Goal: Answer question/provide support: Share knowledge or assist other users

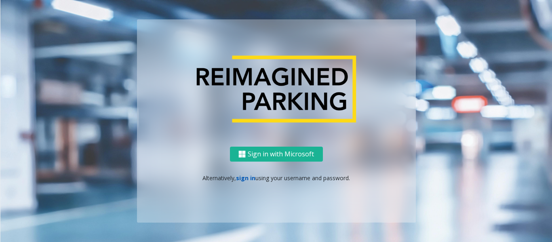
click at [244, 179] on link "sign in" at bounding box center [245, 178] width 19 height 8
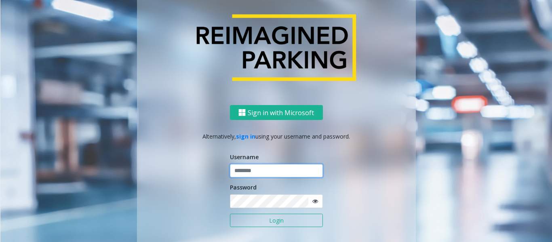
click at [267, 169] on input "text" at bounding box center [276, 171] width 93 height 14
type input "*****"
click at [275, 221] on button "Login" at bounding box center [276, 221] width 93 height 14
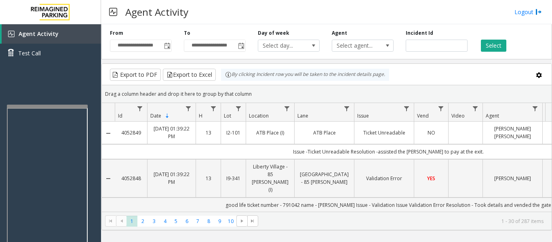
click at [40, 109] on div at bounding box center [47, 199] width 81 height 189
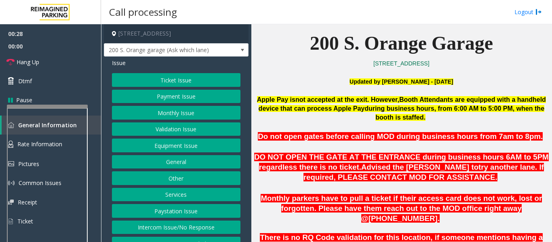
scroll to position [202, 0]
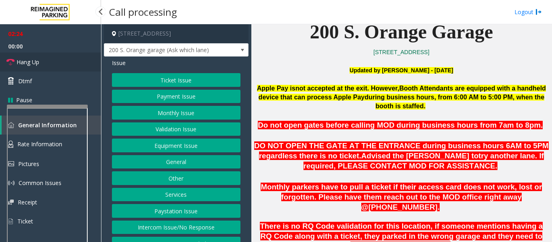
click at [20, 59] on span "Hang Up" at bounding box center [28, 62] width 23 height 8
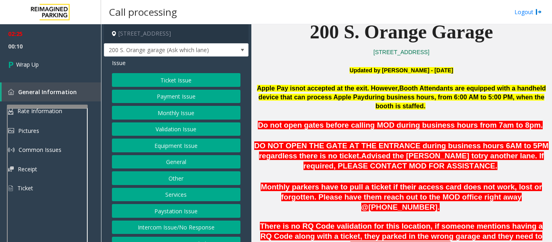
click at [191, 177] on button "Other" at bounding box center [176, 178] width 128 height 14
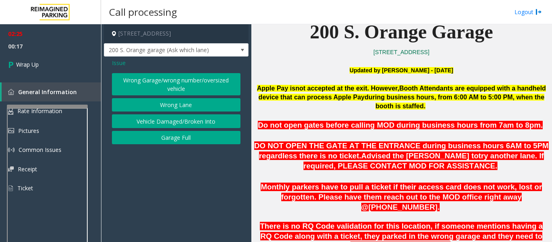
click at [116, 61] on span "Issue" at bounding box center [119, 63] width 14 height 8
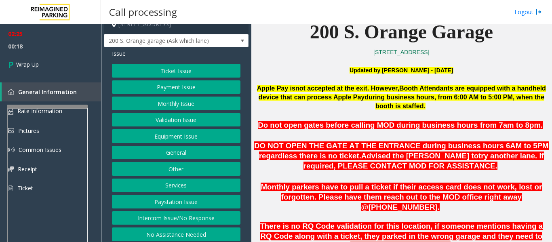
scroll to position [13, 0]
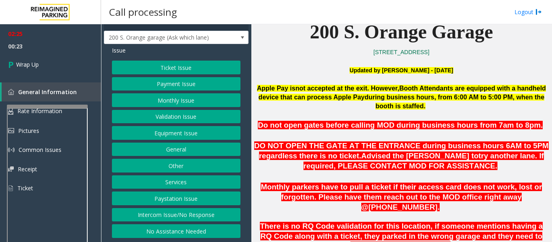
click at [168, 182] on button "Services" at bounding box center [176, 182] width 128 height 14
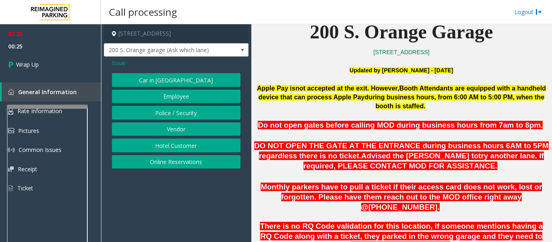
click at [114, 64] on span "Issue" at bounding box center [119, 63] width 14 height 8
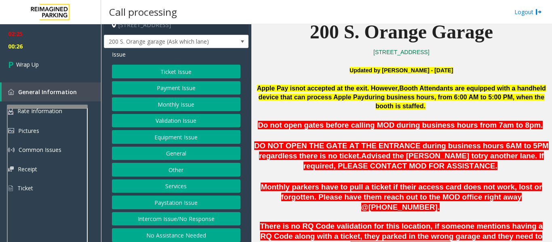
scroll to position [13, 0]
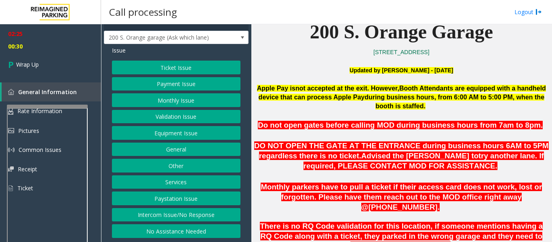
click at [172, 134] on button "Equipment Issue" at bounding box center [176, 133] width 128 height 14
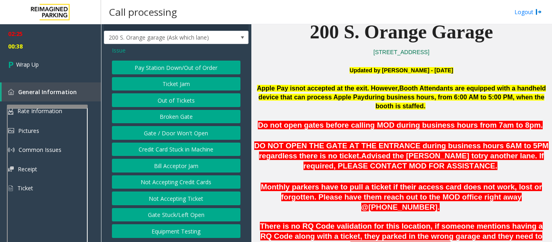
click at [120, 50] on span "Issue" at bounding box center [119, 50] width 14 height 8
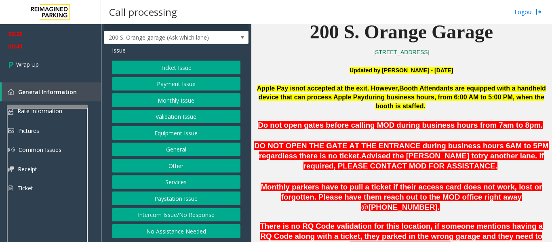
click at [180, 145] on button "General" at bounding box center [176, 150] width 128 height 14
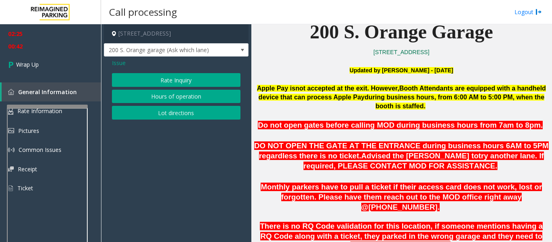
scroll to position [0, 0]
click at [122, 61] on span "Issue" at bounding box center [119, 63] width 14 height 8
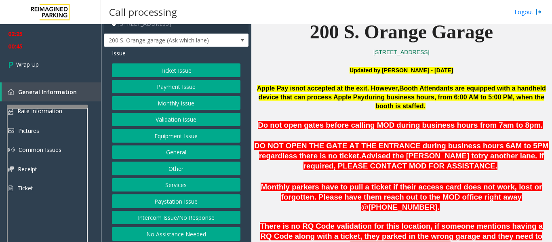
scroll to position [13, 0]
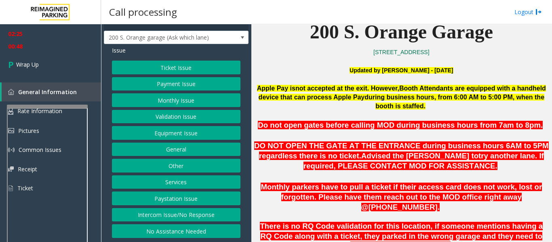
click at [173, 163] on button "Other" at bounding box center [176, 166] width 128 height 14
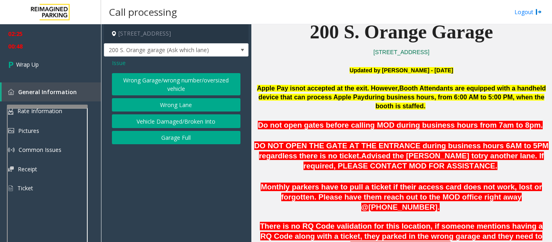
scroll to position [0, 0]
click at [117, 64] on span "Issue" at bounding box center [119, 63] width 14 height 8
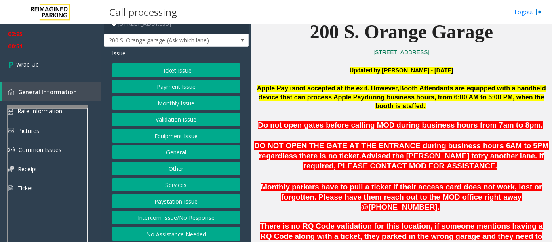
scroll to position [13, 0]
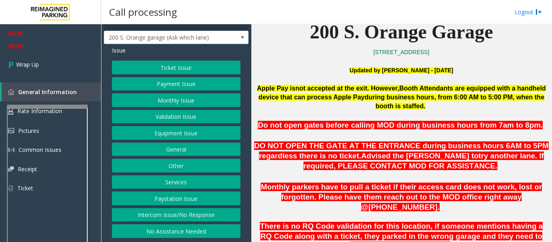
click at [200, 230] on button "No Assistance Needed" at bounding box center [176, 231] width 128 height 14
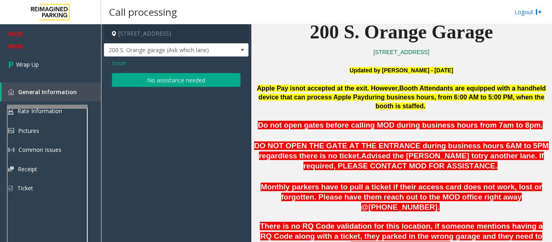
click at [164, 80] on button "No assistance needed" at bounding box center [176, 80] width 128 height 14
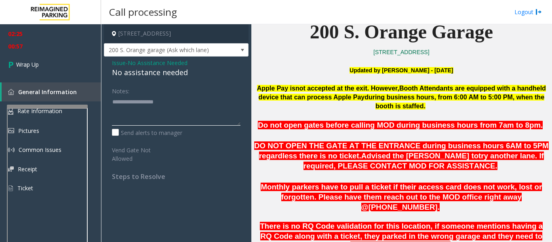
click at [145, 104] on textarea at bounding box center [176, 110] width 128 height 30
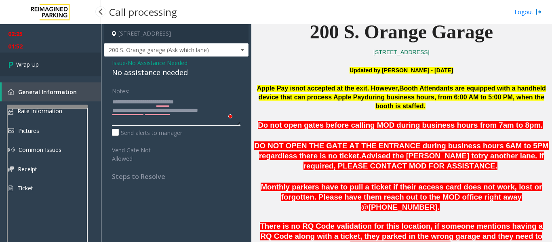
type textarea "**********"
click at [26, 61] on span "Wrap Up" at bounding box center [27, 64] width 23 height 8
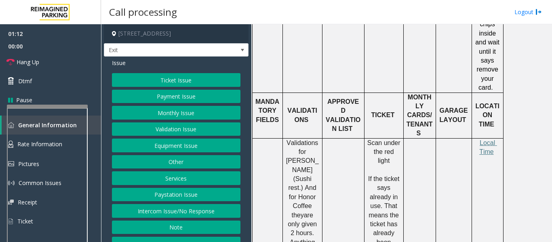
scroll to position [485, 0]
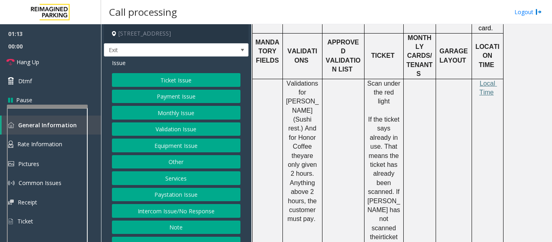
click at [300, 95] on span "Validations for [PERSON_NAME] (Sushi rest.) And for Honor Coffee they" at bounding box center [303, 119] width 34 height 79
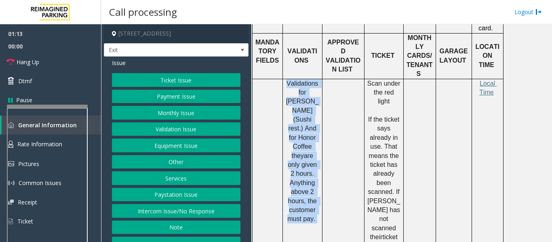
click at [300, 95] on span "Validations for [PERSON_NAME] (Sushi rest.) And for Honor Coffee they" at bounding box center [303, 119] width 34 height 79
click at [300, 131] on span "Validations for [PERSON_NAME] (Sushi rest.) And for Honor Coffee they" at bounding box center [303, 119] width 34 height 79
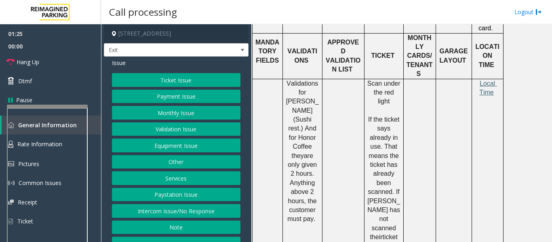
click at [484, 82] on span "Local Time" at bounding box center [488, 88] width 18 height 16
click at [188, 128] on button "Validation Issue" at bounding box center [176, 129] width 128 height 14
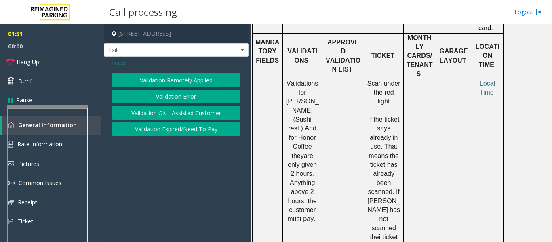
click at [191, 97] on button "Validation Error" at bounding box center [176, 97] width 128 height 14
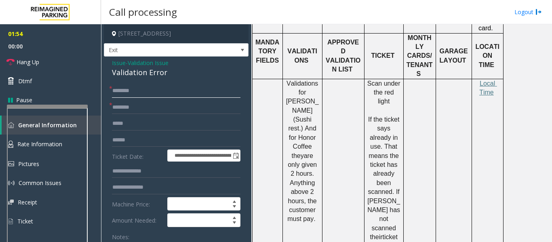
click at [137, 90] on input "text" at bounding box center [176, 91] width 128 height 14
click at [134, 107] on input "text" at bounding box center [176, 108] width 128 height 14
type input "*"
type input "******"
click at [134, 90] on input "text" at bounding box center [176, 91] width 128 height 14
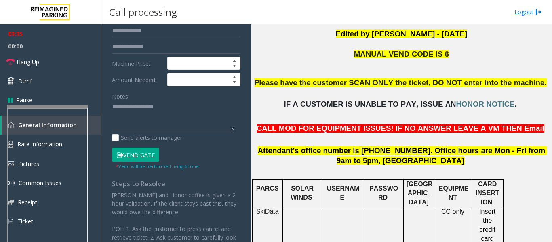
scroll to position [143, 0]
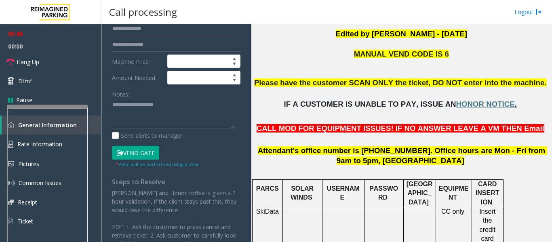
type input "***"
click at [134, 155] on button "Vend Gate" at bounding box center [135, 153] width 47 height 14
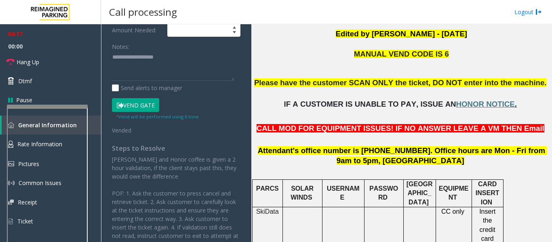
scroll to position [202, 0]
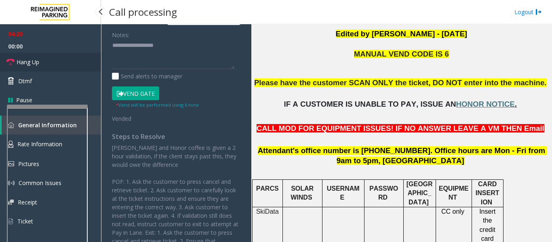
click at [34, 62] on span "Hang Up" at bounding box center [28, 62] width 23 height 8
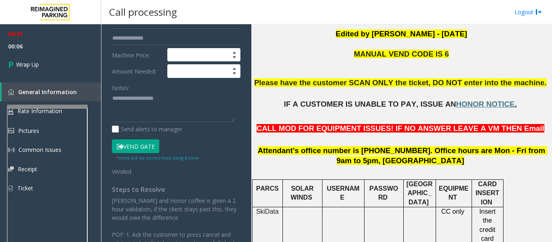
scroll to position [162, 0]
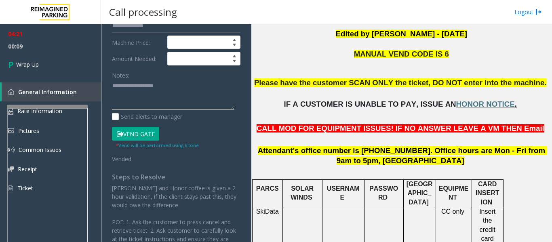
click at [134, 80] on textarea at bounding box center [173, 95] width 122 height 30
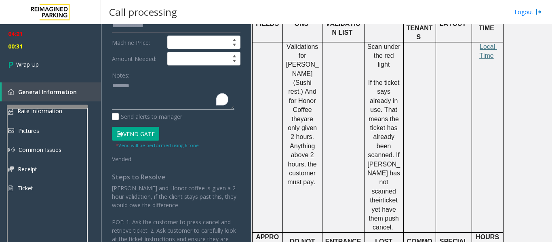
scroll to position [485, 0]
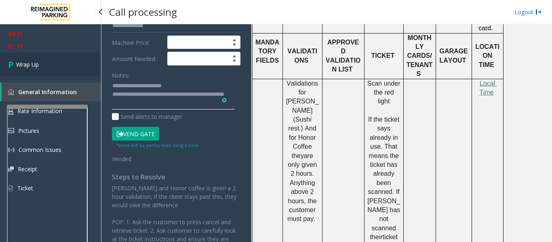
type textarea "**********"
click at [30, 63] on span "Wrap Up" at bounding box center [27, 64] width 23 height 8
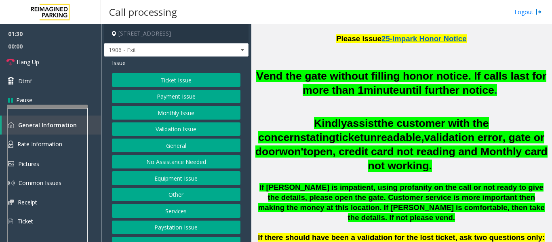
scroll to position [242, 0]
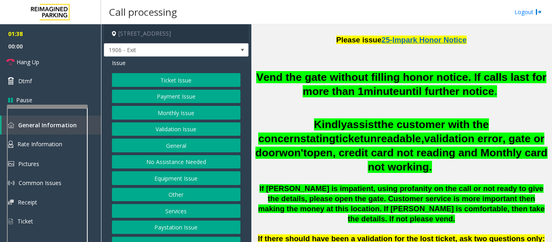
click at [170, 82] on button "Ticket Issue" at bounding box center [176, 80] width 128 height 14
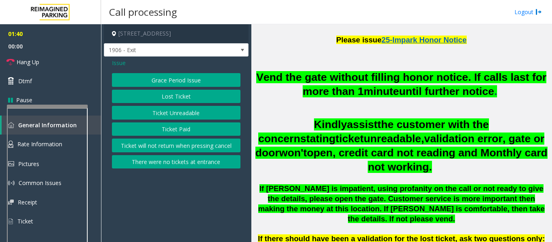
click at [178, 114] on button "Ticket Unreadable" at bounding box center [176, 113] width 128 height 14
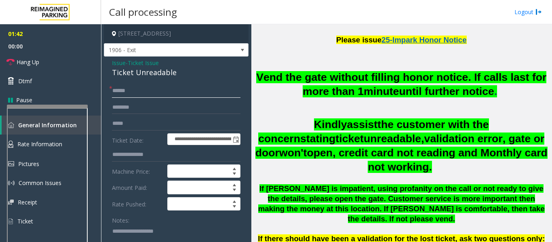
click at [139, 93] on input "text" at bounding box center [176, 91] width 128 height 14
type input "******"
click at [154, 109] on input "text" at bounding box center [176, 108] width 128 height 14
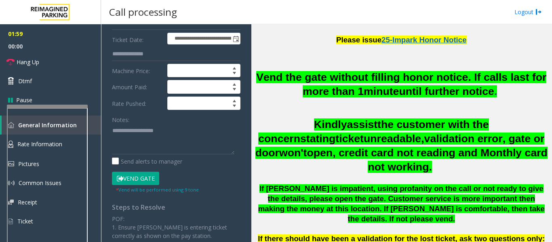
scroll to position [121, 0]
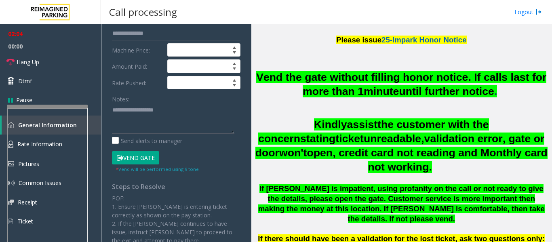
click at [139, 158] on button "Vend Gate" at bounding box center [135, 158] width 47 height 14
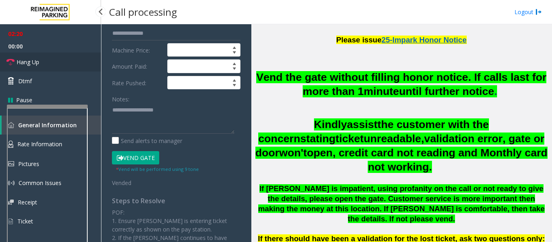
click at [30, 63] on span "Hang Up" at bounding box center [28, 62] width 23 height 8
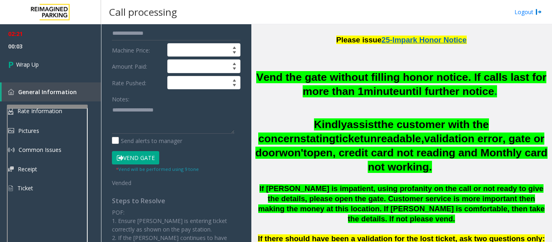
click at [141, 103] on div "Notes:" at bounding box center [176, 113] width 128 height 42
click at [138, 98] on div "Notes:" at bounding box center [176, 113] width 128 height 42
click at [121, 100] on label "Notes:" at bounding box center [120, 97] width 17 height 11
click at [111, 111] on div "**********" at bounding box center [176, 170] width 141 height 414
click at [185, 129] on textarea at bounding box center [173, 118] width 122 height 30
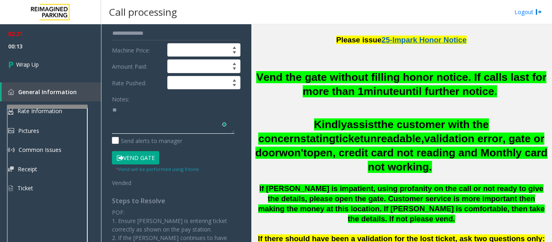
type textarea "*"
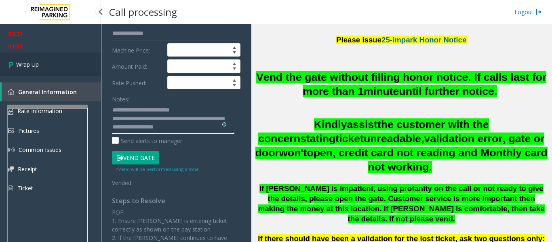
type textarea "**********"
click at [29, 62] on span "Wrap Up" at bounding box center [27, 64] width 23 height 8
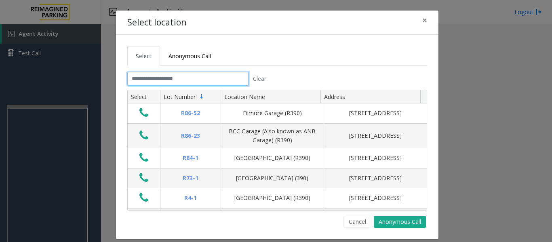
click at [195, 78] on input "text" at bounding box center [187, 79] width 121 height 14
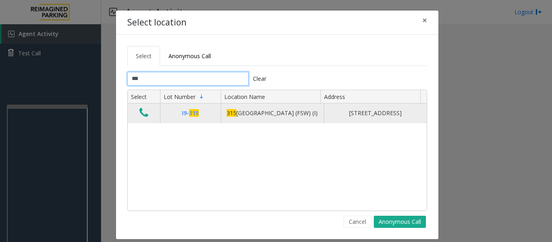
type input "***"
click at [141, 117] on icon "Data table" at bounding box center [143, 112] width 9 height 11
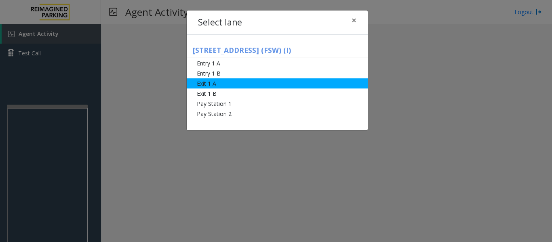
click at [218, 83] on li "Exit 1 A" at bounding box center [277, 83] width 181 height 10
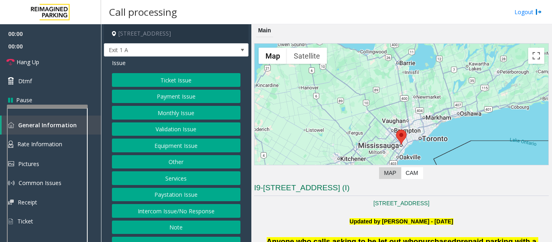
scroll to position [40, 0]
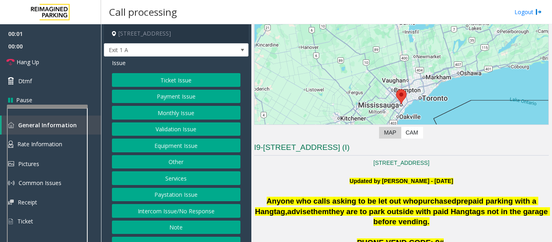
click at [172, 82] on button "Ticket Issue" at bounding box center [176, 80] width 128 height 14
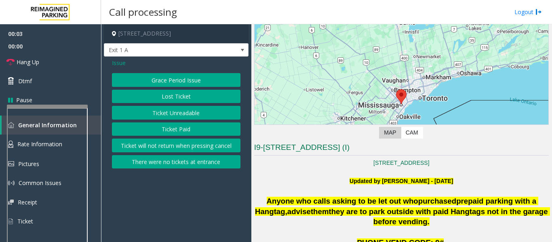
click at [118, 62] on span "Issue" at bounding box center [119, 63] width 14 height 8
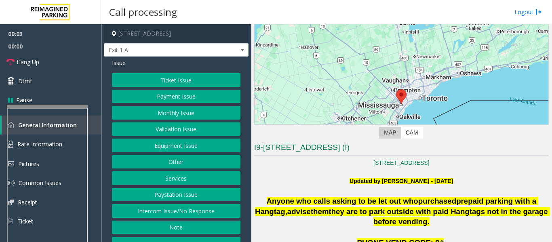
click at [155, 84] on button "Ticket Issue" at bounding box center [176, 80] width 128 height 14
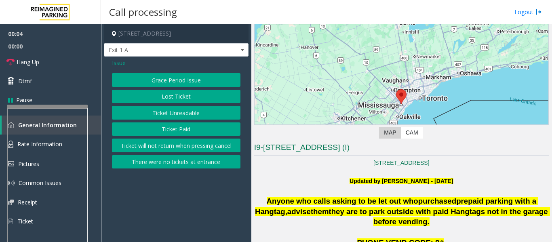
click at [121, 63] on span "Issue" at bounding box center [119, 63] width 14 height 8
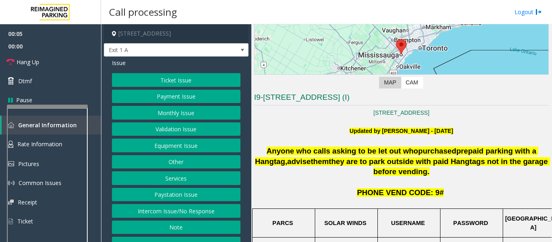
scroll to position [162, 0]
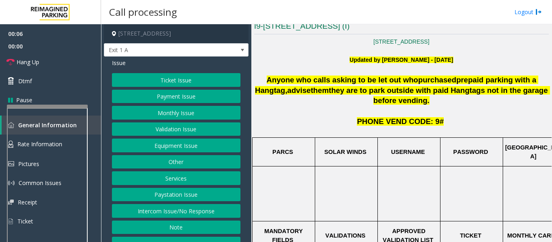
click at [183, 179] on button "Services" at bounding box center [176, 178] width 128 height 14
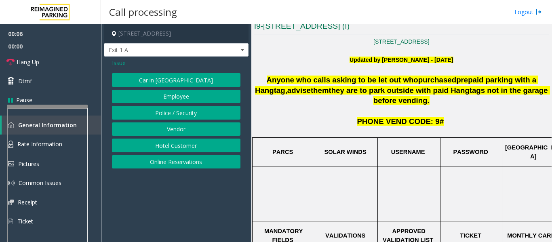
click at [184, 168] on button "Online Reservations" at bounding box center [176, 162] width 128 height 14
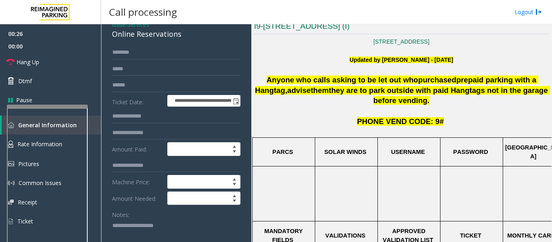
scroll to position [121, 0]
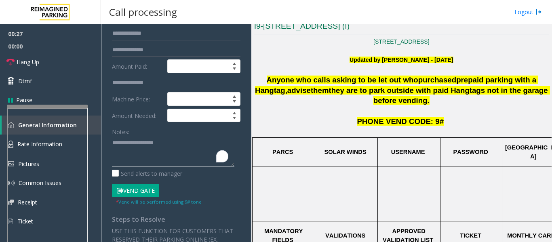
click at [143, 152] on textarea "To enrich screen reader interactions, please activate Accessibility in Grammarl…" at bounding box center [173, 151] width 122 height 30
click at [143, 143] on textarea "To enrich screen reader interactions, please activate Accessibility in Grammarl…" at bounding box center [173, 151] width 122 height 30
click at [154, 143] on textarea "To enrich screen reader interactions, please activate Accessibility in Grammarl…" at bounding box center [173, 151] width 122 height 30
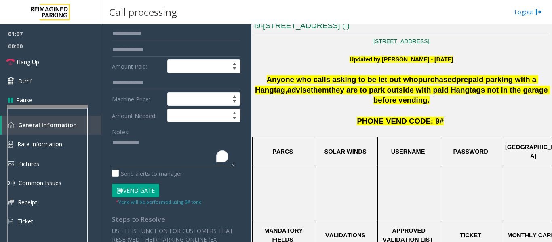
scroll to position [81, 0]
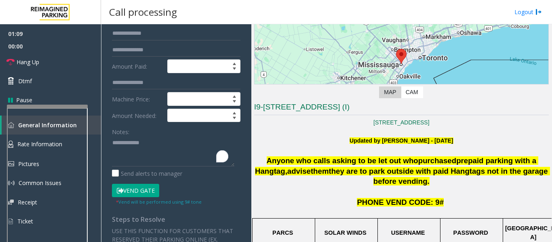
click at [139, 191] on button "Vend Gate" at bounding box center [135, 191] width 47 height 14
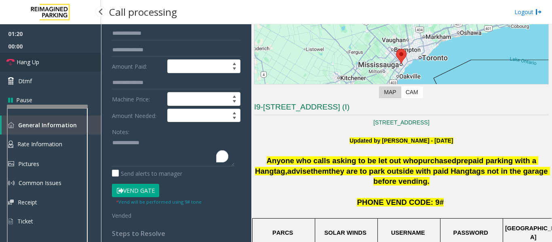
click at [32, 61] on span "Hang Up" at bounding box center [28, 62] width 23 height 8
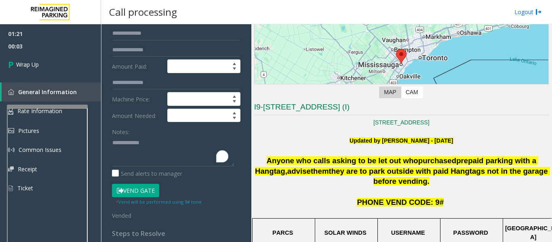
click at [149, 134] on div "Notes:" at bounding box center [176, 146] width 128 height 42
click at [159, 147] on textarea "To enrich screen reader interactions, please activate Accessibility in Grammarl…" at bounding box center [173, 151] width 122 height 30
click at [156, 143] on textarea "To enrich screen reader interactions, please activate Accessibility in Grammarl…" at bounding box center [173, 151] width 122 height 30
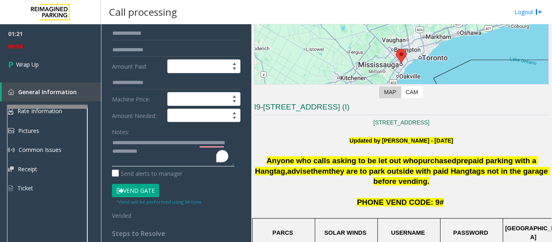
drag, startPoint x: 136, startPoint y: 142, endPoint x: 113, endPoint y: 141, distance: 22.2
click at [113, 141] on textarea "To enrich screen reader interactions, please activate Accessibility in Grammarl…" at bounding box center [173, 151] width 122 height 30
click at [164, 153] on textarea "To enrich screen reader interactions, please activate Accessibility in Grammarl…" at bounding box center [173, 151] width 122 height 30
paste textarea "********"
drag, startPoint x: 130, startPoint y: 143, endPoint x: 111, endPoint y: 145, distance: 18.6
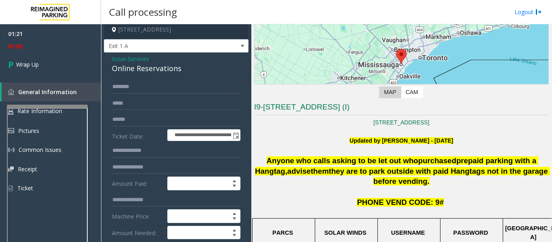
scroll to position [0, 0]
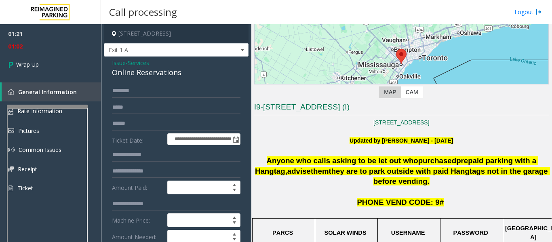
type textarea "**********"
click at [132, 91] on input "text" at bounding box center [176, 91] width 128 height 14
paste input "****"
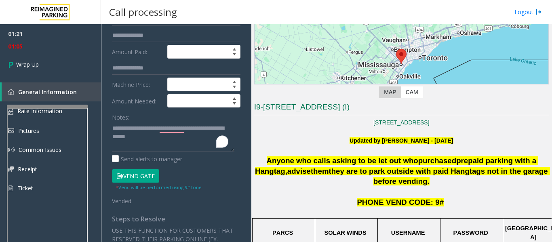
scroll to position [202, 0]
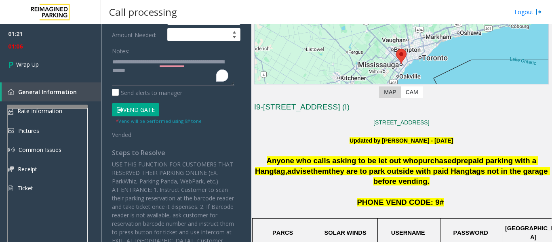
type input "****"
click at [174, 71] on textarea "To enrich screen reader interactions, please activate Accessibility in Grammarl…" at bounding box center [173, 70] width 122 height 30
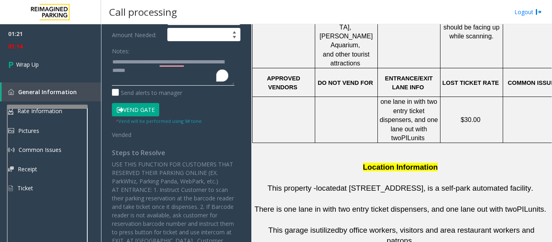
scroll to position [404, 0]
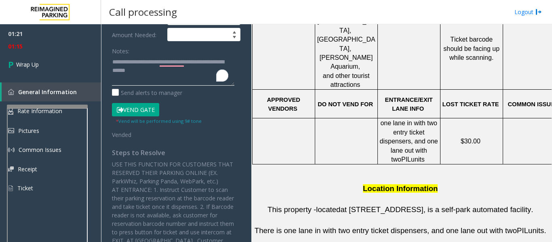
click at [171, 69] on textarea "To enrich screen reader interactions, please activate Accessibility in Grammarl…" at bounding box center [173, 70] width 122 height 30
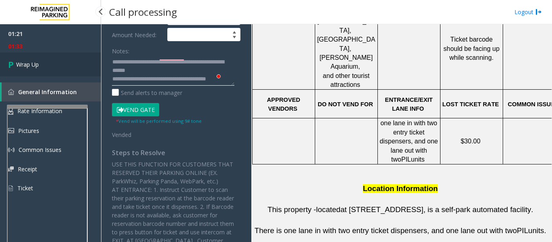
type textarea "**********"
click at [39, 63] on span "Wrap Up" at bounding box center [27, 64] width 23 height 8
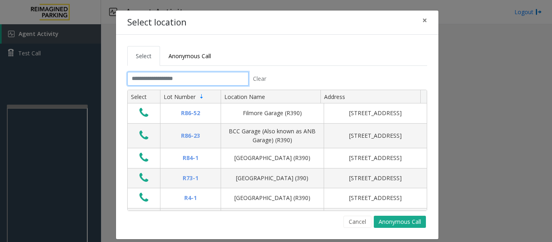
click at [158, 84] on input "text" at bounding box center [187, 79] width 121 height 14
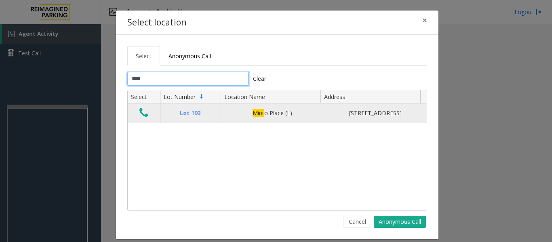
type input "****"
click at [143, 117] on icon "Data table" at bounding box center [143, 112] width 9 height 11
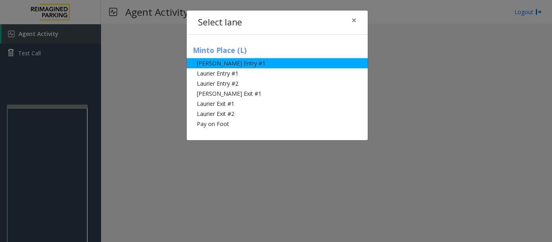
click at [244, 68] on li "[PERSON_NAME] Entry #1" at bounding box center [277, 63] width 181 height 10
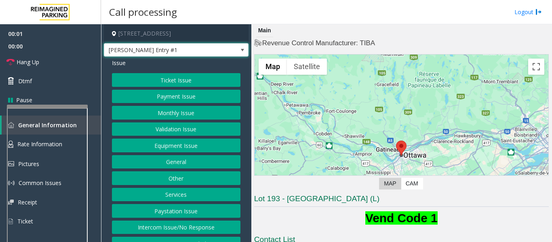
click at [148, 48] on span "[PERSON_NAME] Entry #1" at bounding box center [161, 50] width 115 height 13
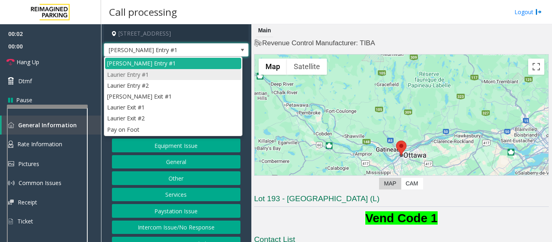
click at [148, 77] on li "Laurier Entry #1" at bounding box center [173, 74] width 136 height 11
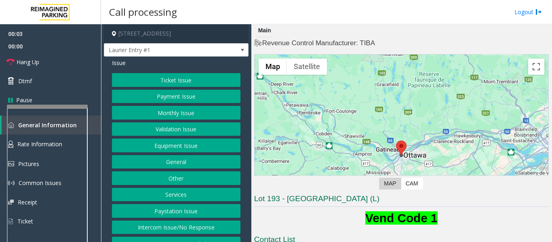
click at [164, 147] on button "Equipment Issue" at bounding box center [176, 146] width 128 height 14
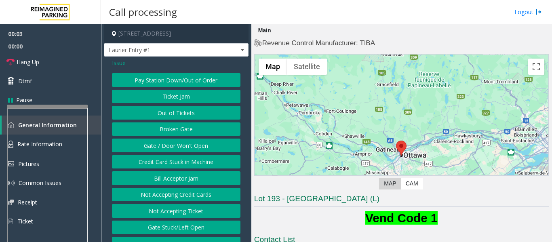
click at [164, 145] on button "Gate / Door Won't Open" at bounding box center [176, 146] width 128 height 14
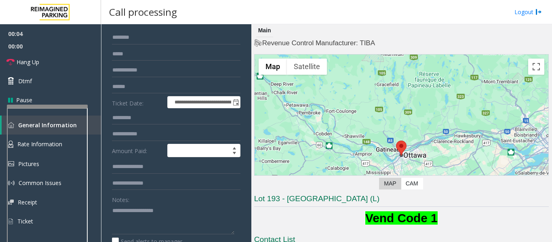
scroll to position [81, 0]
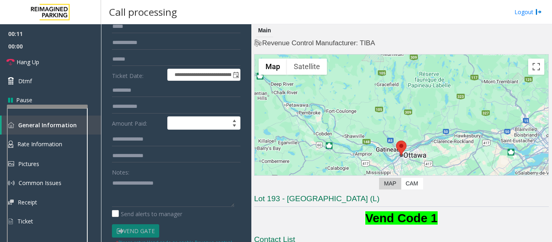
click at [139, 174] on div "Notes:" at bounding box center [176, 186] width 128 height 42
click at [130, 189] on textarea "To enrich screen reader interactions, please activate Accessibility in Grammarl…" at bounding box center [173, 191] width 122 height 30
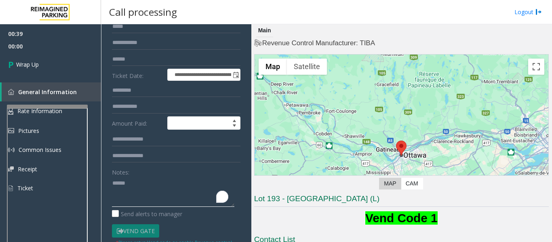
type textarea "******"
click at [128, 183] on textarea "To enrich screen reader interactions, please activate Accessibility in Grammarl…" at bounding box center [173, 191] width 122 height 30
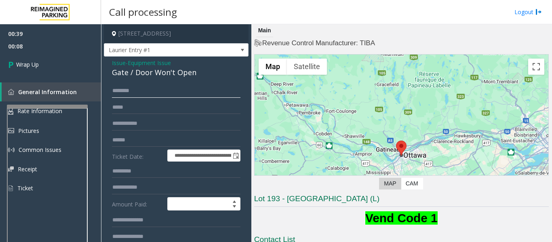
click at [145, 87] on input "text" at bounding box center [176, 91] width 128 height 14
paste input "******"
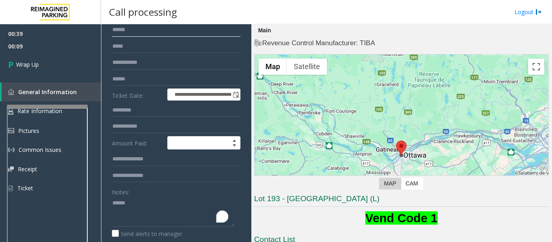
scroll to position [121, 0]
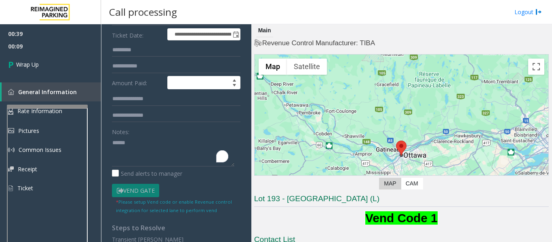
type input "******"
drag, startPoint x: 143, startPoint y: 148, endPoint x: 83, endPoint y: 136, distance: 61.4
click at [58, 25] on app-root "**********" at bounding box center [276, 121] width 552 height 242
click at [163, 149] on textarea "To enrich screen reader interactions, please activate Accessibility in Grammarl…" at bounding box center [173, 151] width 122 height 30
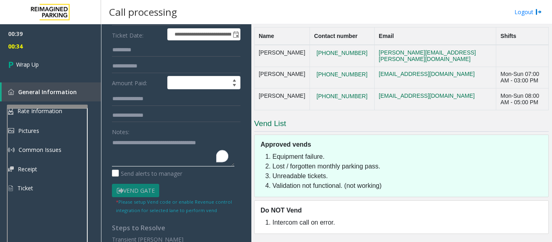
scroll to position [234, 0]
click at [223, 143] on textarea "To enrich screen reader interactions, please activate Accessibility in Grammarl…" at bounding box center [173, 151] width 122 height 30
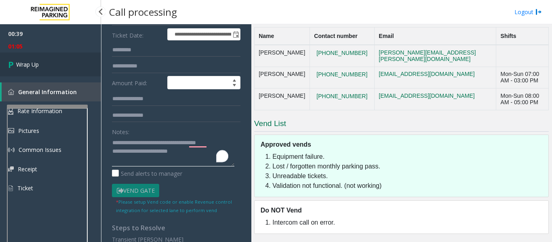
type textarea "**********"
click at [32, 61] on span "Wrap Up" at bounding box center [27, 64] width 23 height 8
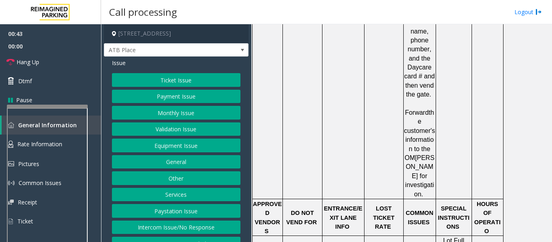
scroll to position [727, 0]
click at [158, 82] on button "Ticket Issue" at bounding box center [176, 80] width 128 height 14
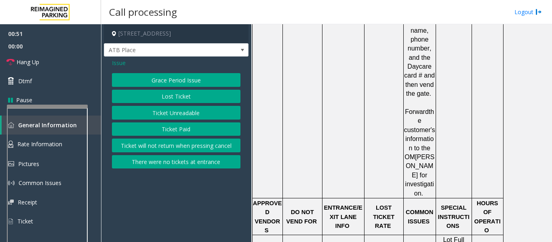
click at [186, 114] on button "Ticket Unreadable" at bounding box center [176, 113] width 128 height 14
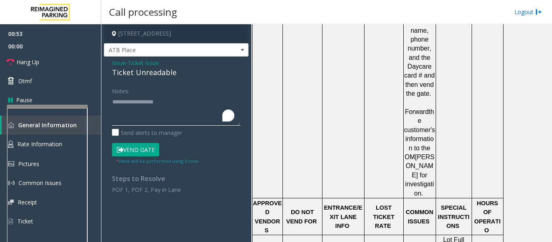
click at [137, 97] on textarea "To enrich screen reader interactions, please activate Accessibility in Grammarl…" at bounding box center [176, 110] width 128 height 30
click at [144, 101] on textarea "To enrich screen reader interactions, please activate Accessibility in Grammarl…" at bounding box center [176, 110] width 128 height 30
click at [160, 99] on textarea "To enrich screen reader interactions, please activate Accessibility in Grammarl…" at bounding box center [176, 110] width 128 height 30
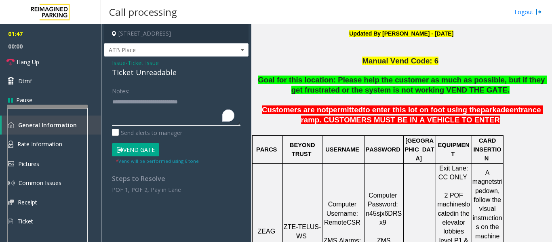
scroll to position [202, 0]
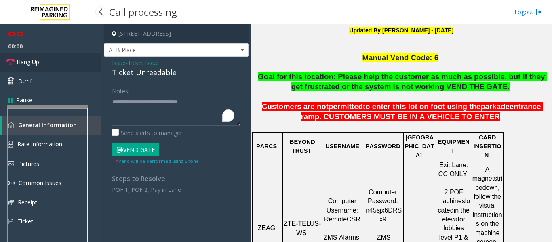
click at [42, 62] on link "Hang Up" at bounding box center [50, 62] width 101 height 19
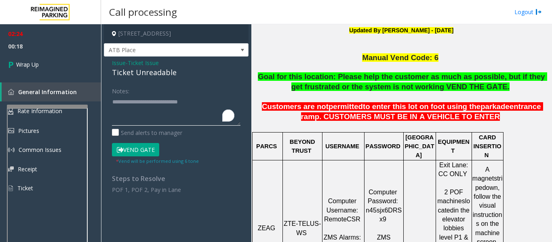
click at [206, 102] on textarea "To enrich screen reader interactions, please activate Accessibility in Grammarl…" at bounding box center [176, 110] width 128 height 30
click at [138, 91] on div "Notes:" at bounding box center [176, 105] width 128 height 42
click at [152, 97] on textarea "To enrich screen reader interactions, please activate Accessibility in Grammarl…" at bounding box center [176, 110] width 128 height 30
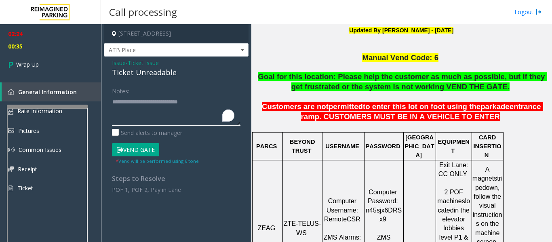
click at [205, 102] on textarea "To enrich screen reader interactions, please activate Accessibility in Grammarl…" at bounding box center [176, 110] width 128 height 30
click at [158, 103] on textarea "To enrich screen reader interactions, please activate Accessibility in Grammarl…" at bounding box center [176, 110] width 128 height 30
click at [127, 103] on textarea "To enrich screen reader interactions, please activate Accessibility in Grammarl…" at bounding box center [176, 110] width 128 height 30
click at [159, 103] on textarea "To enrich screen reader interactions, please activate Accessibility in Grammarl…" at bounding box center [176, 110] width 128 height 30
click at [149, 111] on textarea "To enrich screen reader interactions, please activate Accessibility in Grammarl…" at bounding box center [176, 110] width 128 height 30
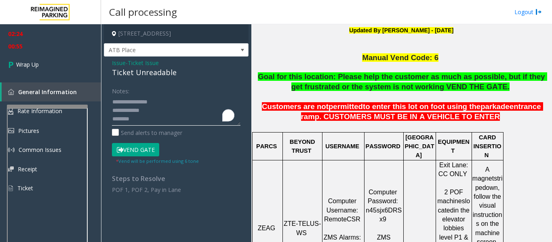
click at [208, 122] on textarea "To enrich screen reader interactions, please activate Accessibility in Grammarl…" at bounding box center [176, 110] width 128 height 30
click at [134, 74] on div "Ticket Unreadable" at bounding box center [176, 72] width 128 height 11
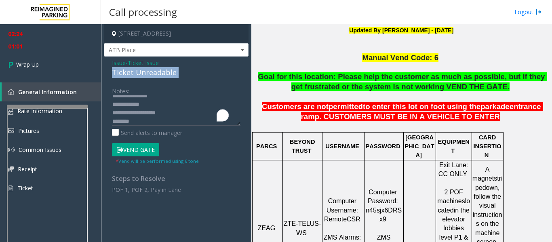
click at [134, 74] on div "Ticket Unreadable" at bounding box center [176, 72] width 128 height 11
copy div "Ticket Unreadable"
paste textarea "**********"
click at [140, 121] on textarea "To enrich screen reader interactions, please activate Accessibility in Grammarl…" at bounding box center [176, 110] width 128 height 30
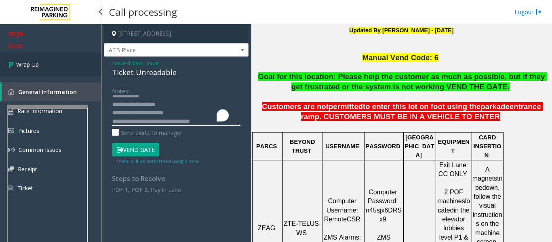
type textarea "**********"
click at [64, 62] on link "Wrap Up" at bounding box center [50, 65] width 101 height 24
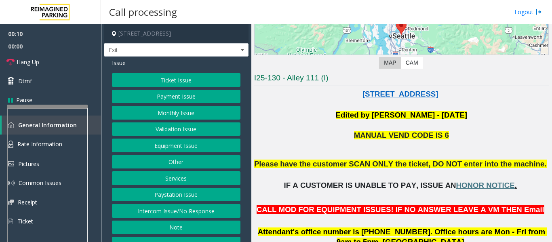
scroll to position [121, 0]
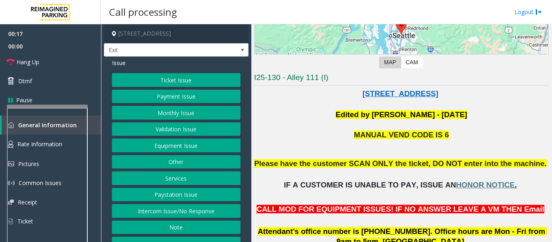
click at [167, 82] on button "Ticket Issue" at bounding box center [176, 80] width 128 height 14
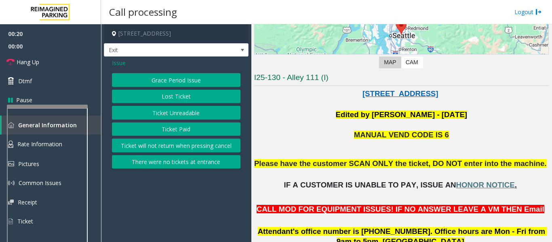
click at [176, 129] on button "Ticket Paid" at bounding box center [176, 129] width 128 height 14
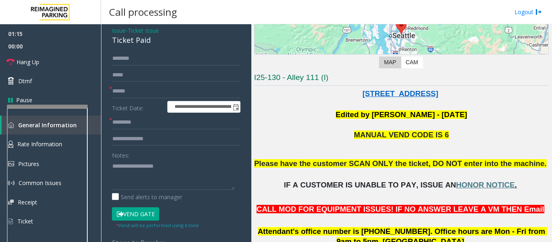
scroll to position [34, 0]
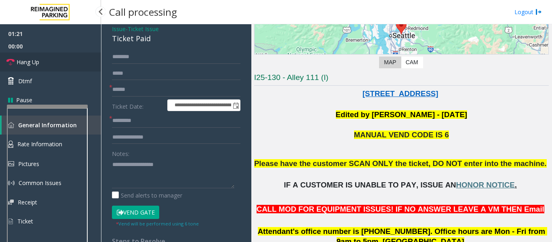
click at [24, 64] on span "Hang Up" at bounding box center [28, 62] width 23 height 8
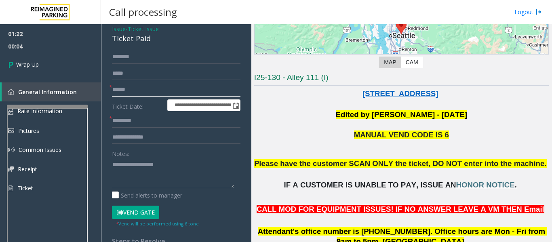
click at [147, 96] on input "text" at bounding box center [176, 90] width 128 height 14
type input "**"
click at [147, 120] on input "text" at bounding box center [176, 121] width 128 height 14
type input "**"
click at [152, 177] on textarea "To enrich screen reader interactions, please activate Accessibility in Grammarl…" at bounding box center [173, 173] width 122 height 30
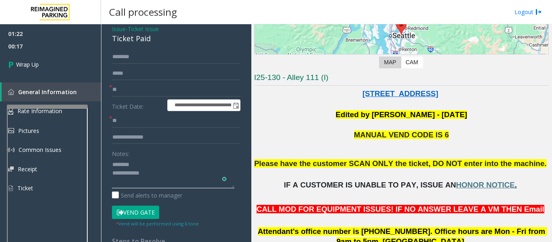
click at [178, 162] on textarea "To enrich screen reader interactions, please activate Accessibility in Grammarl…" at bounding box center [173, 173] width 122 height 30
click at [138, 36] on div "Ticket Paid" at bounding box center [176, 38] width 128 height 11
click at [151, 170] on textarea "To enrich screen reader interactions, please activate Accessibility in Grammarl…" at bounding box center [173, 173] width 122 height 30
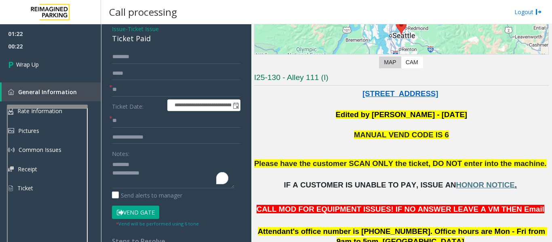
click at [133, 40] on div "Ticket Paid" at bounding box center [176, 38] width 128 height 11
copy div "Ticket Paid"
click at [149, 166] on textarea "To enrich screen reader interactions, please activate Accessibility in Grammarl…" at bounding box center [173, 173] width 122 height 30
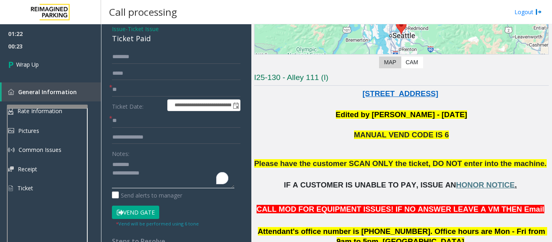
paste textarea "**********"
click at [161, 187] on textarea "To enrich screen reader interactions, please activate Accessibility in Grammarl…" at bounding box center [173, 173] width 122 height 30
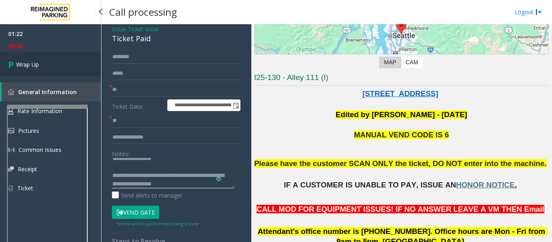
type textarea "**********"
click at [25, 62] on span "Wrap Up" at bounding box center [27, 64] width 23 height 8
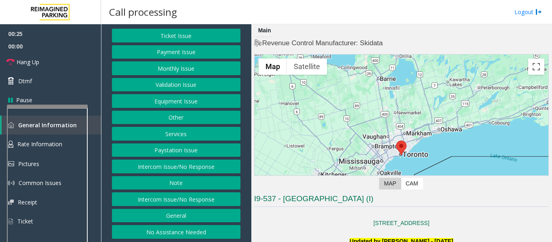
scroll to position [45, 0]
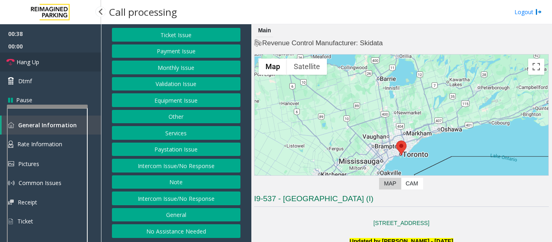
click at [57, 61] on link "Hang Up" at bounding box center [50, 62] width 101 height 19
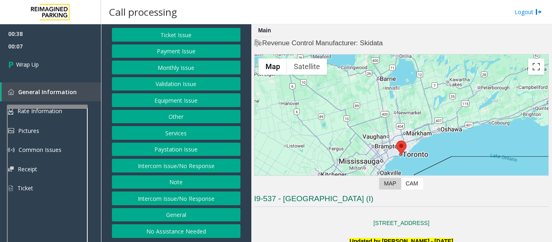
click at [187, 232] on button "No Assistance Needed" at bounding box center [176, 231] width 128 height 14
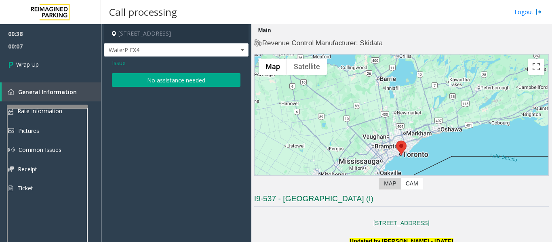
scroll to position [0, 0]
click at [118, 62] on span "Issue" at bounding box center [119, 63] width 14 height 8
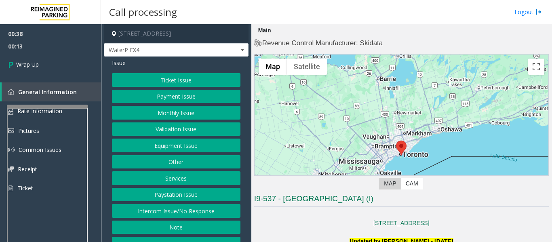
click at [194, 176] on button "Services" at bounding box center [176, 178] width 128 height 14
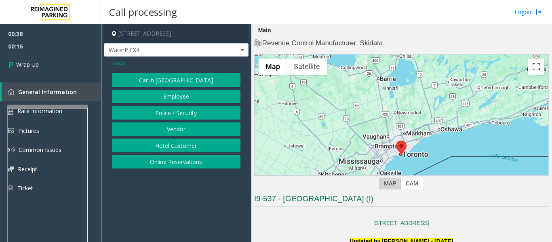
click at [120, 61] on span "Issue" at bounding box center [119, 63] width 14 height 8
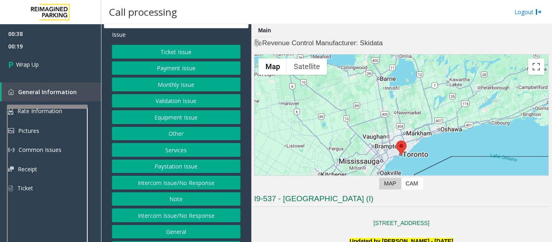
scroll to position [45, 0]
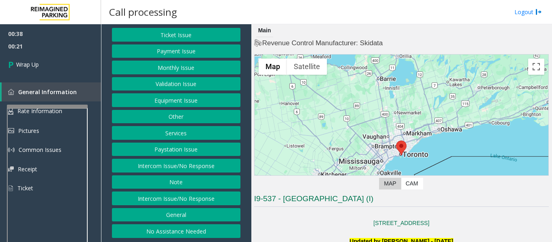
click at [206, 198] on button "Intercom Issue/No Response" at bounding box center [176, 198] width 128 height 14
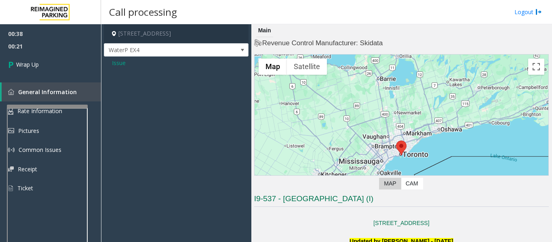
scroll to position [0, 0]
click at [119, 62] on span "Issue" at bounding box center [119, 63] width 14 height 8
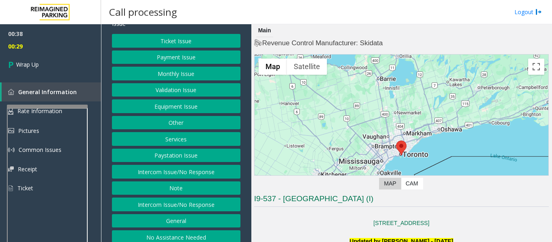
scroll to position [40, 0]
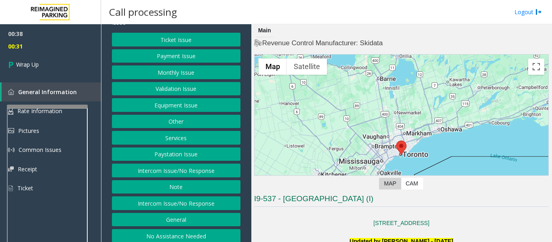
click at [215, 203] on button "Intercom Issue/No Response" at bounding box center [176, 203] width 128 height 14
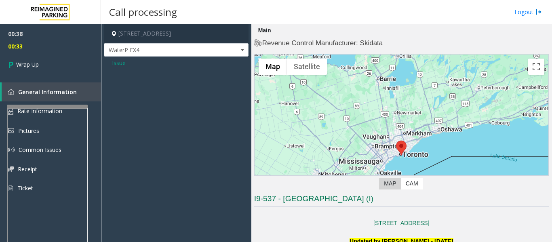
click at [118, 65] on span "Issue" at bounding box center [119, 63] width 14 height 8
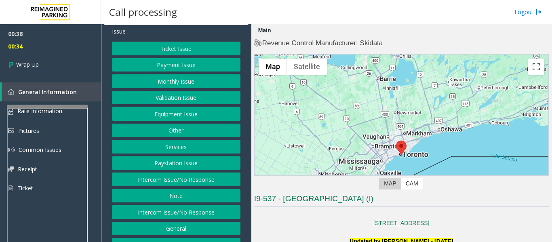
scroll to position [45, 0]
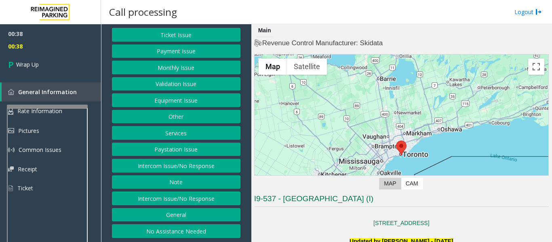
click at [205, 196] on button "Intercom Issue/No Response" at bounding box center [176, 198] width 128 height 14
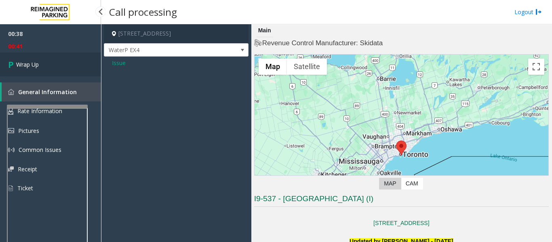
click at [40, 67] on link "Wrap Up" at bounding box center [50, 65] width 101 height 24
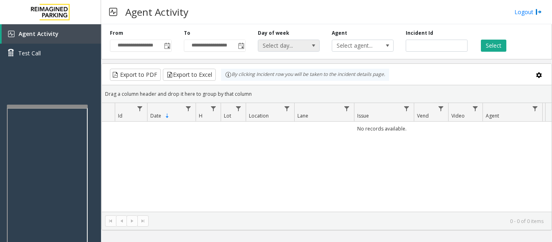
click at [313, 50] on span at bounding box center [313, 45] width 11 height 11
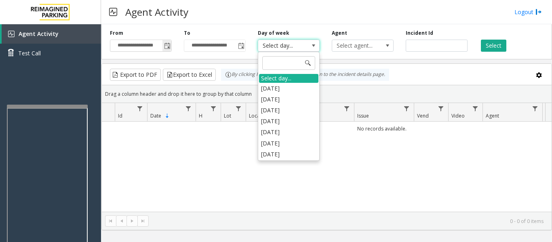
click at [166, 48] on span "Toggle popup" at bounding box center [167, 46] width 6 height 6
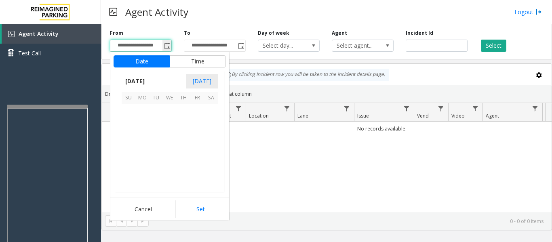
scroll to position [144858, 0]
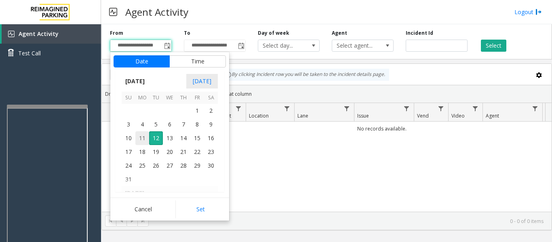
click at [140, 140] on span "11" at bounding box center [142, 138] width 14 height 14
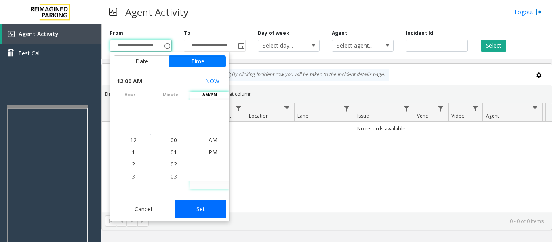
click at [210, 212] on button "Set" at bounding box center [200, 209] width 51 height 18
type input "**********"
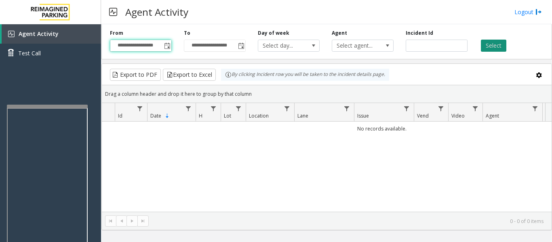
click at [489, 44] on button "Select" at bounding box center [493, 46] width 25 height 12
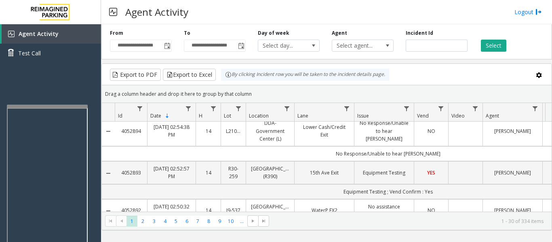
scroll to position [81, 0]
click at [383, 49] on span at bounding box center [387, 45] width 11 height 11
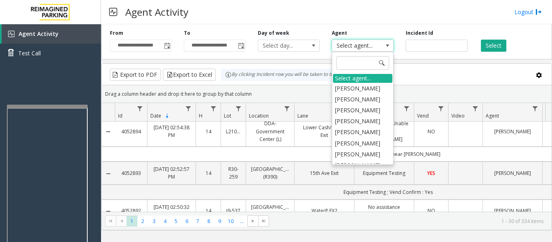
click at [383, 49] on span at bounding box center [387, 45] width 11 height 11
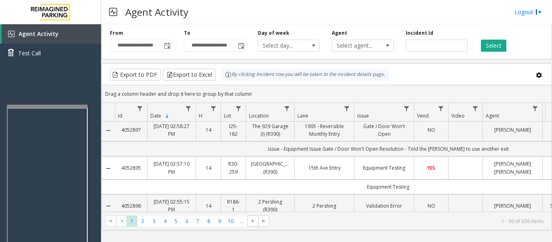
scroll to position [0, 0]
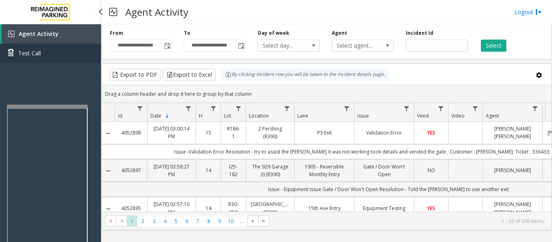
click at [50, 55] on link "Test Call" at bounding box center [50, 53] width 101 height 19
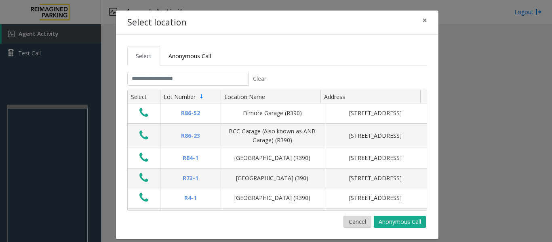
click at [355, 223] on button "Cancel" at bounding box center [357, 222] width 28 height 12
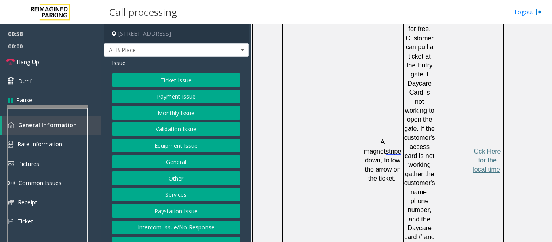
scroll to position [13, 0]
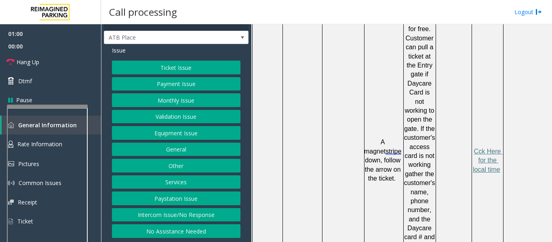
click at [191, 71] on button "Ticket Issue" at bounding box center [176, 68] width 128 height 14
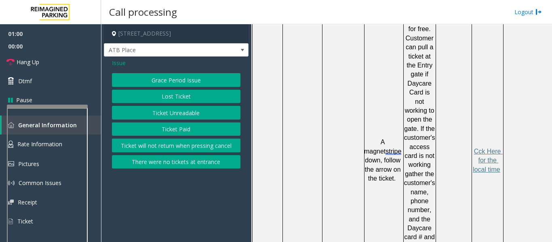
scroll to position [0, 0]
click at [191, 113] on button "Ticket Unreadable" at bounding box center [176, 113] width 128 height 14
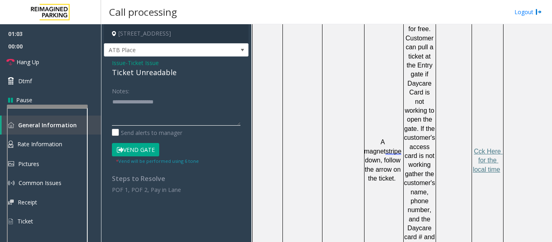
click at [152, 112] on textarea at bounding box center [176, 110] width 128 height 30
type textarea "*"
click at [28, 61] on span "Hang Up" at bounding box center [28, 62] width 23 height 8
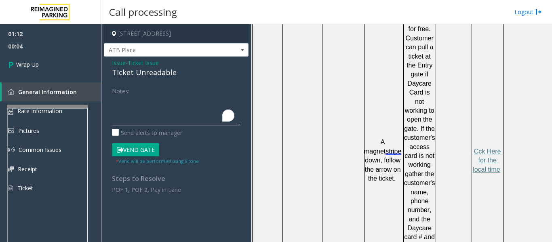
click at [126, 71] on div "Ticket Unreadable" at bounding box center [176, 72] width 128 height 11
copy div "Ticket Unreadable"
click at [191, 75] on div "Ticket Unreadable" at bounding box center [176, 72] width 128 height 11
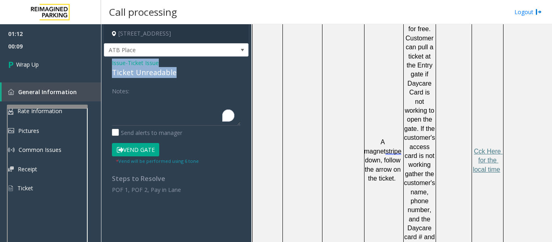
drag, startPoint x: 181, startPoint y: 74, endPoint x: 112, endPoint y: 65, distance: 69.3
click at [112, 65] on div "Issue - Ticket Issue Ticket Unreadable" at bounding box center [176, 68] width 128 height 19
copy div "Issue - Ticket Issue Ticket Unreadable"
click at [120, 100] on textarea "To enrich screen reader interactions, please activate Accessibility in Grammarl…" at bounding box center [176, 110] width 128 height 30
paste textarea "**********"
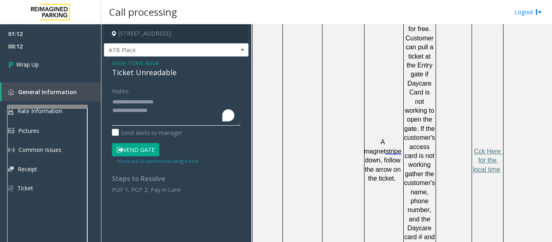
click at [172, 111] on textarea "To enrich screen reader interactions, please activate Accessibility in Grammarl…" at bounding box center [176, 110] width 128 height 30
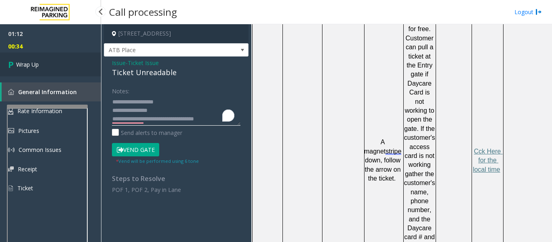
type textarea "**********"
click at [23, 64] on span "Wrap Up" at bounding box center [27, 64] width 23 height 8
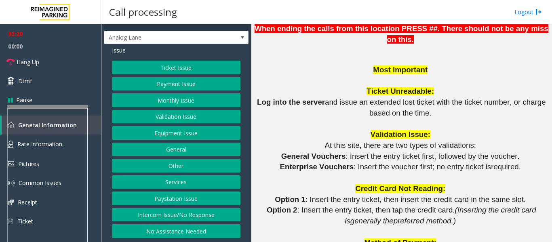
scroll to position [687, 0]
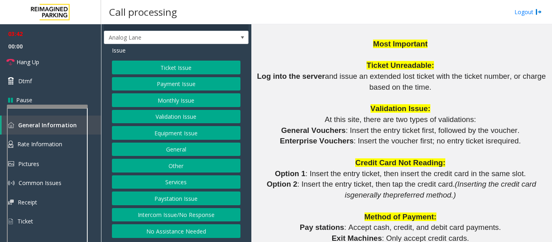
click at [178, 81] on button "Payment Issue" at bounding box center [176, 84] width 128 height 14
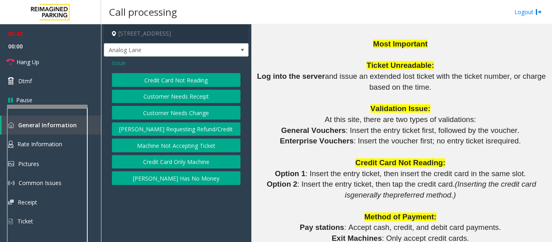
scroll to position [0, 0]
click at [190, 81] on button "Credit Card Not Reading" at bounding box center [176, 80] width 128 height 14
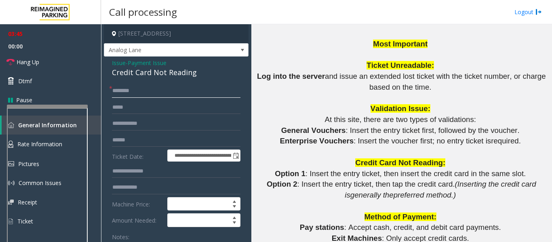
click at [122, 90] on input "text" at bounding box center [176, 91] width 128 height 14
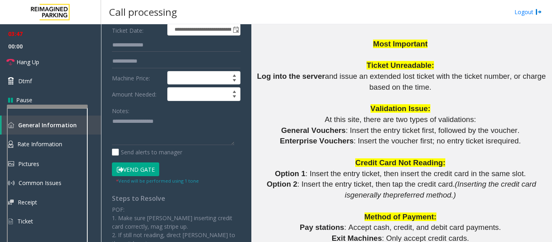
scroll to position [162, 0]
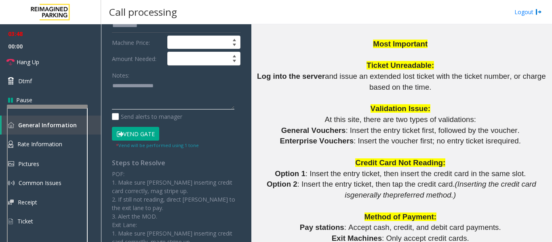
click at [156, 90] on textarea at bounding box center [173, 95] width 122 height 30
click at [177, 86] on textarea "To enrich screen reader interactions, please activate Accessibility in Grammarl…" at bounding box center [173, 95] width 122 height 30
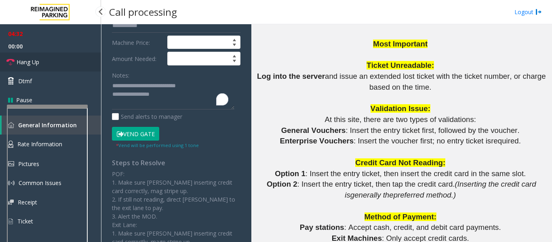
click at [38, 64] on span "Hang Up" at bounding box center [28, 62] width 23 height 8
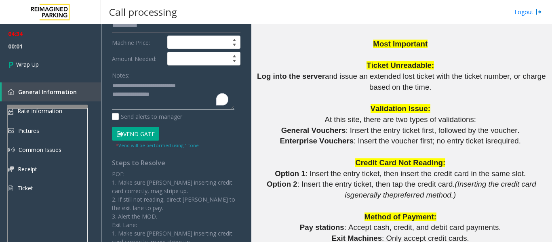
click at [166, 94] on textarea "To enrich screen reader interactions, please activate Accessibility in Grammarl…" at bounding box center [173, 95] width 122 height 30
drag, startPoint x: 181, startPoint y: 95, endPoint x: 70, endPoint y: 95, distance: 110.3
click at [70, 95] on app-root "**********" at bounding box center [276, 121] width 552 height 242
paste textarea "**********"
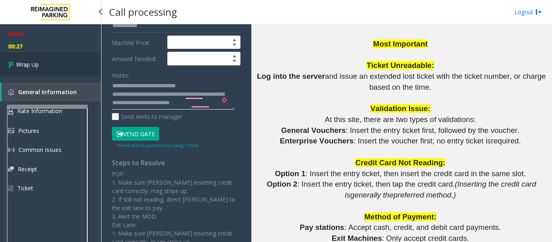
type textarea "**********"
click at [25, 61] on span "Wrap Up" at bounding box center [27, 64] width 23 height 8
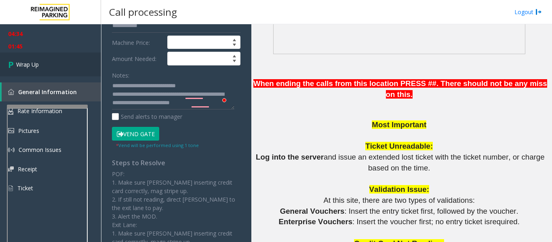
scroll to position [606, 0]
click at [30, 63] on span "Wrap Up" at bounding box center [27, 64] width 23 height 8
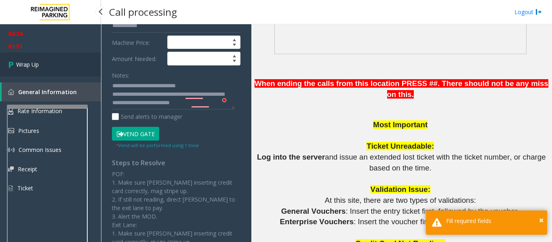
click at [30, 63] on span "Wrap Up" at bounding box center [27, 64] width 23 height 8
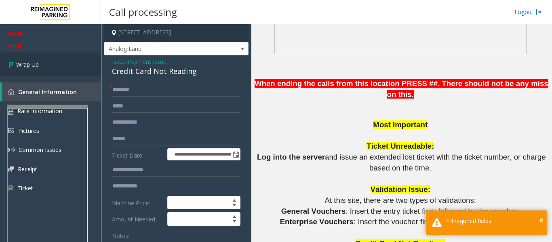
scroll to position [0, 0]
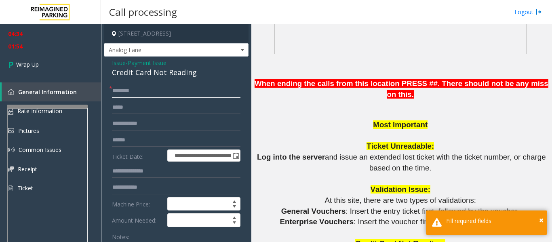
click at [139, 93] on input "text" at bounding box center [176, 91] width 128 height 14
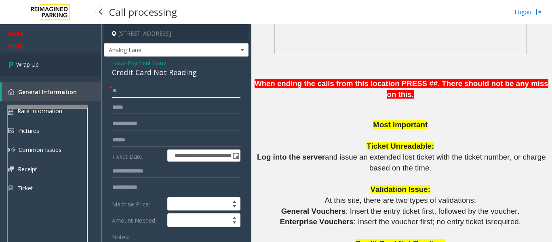
type input "**"
click at [42, 67] on link "Wrap Up" at bounding box center [50, 65] width 101 height 24
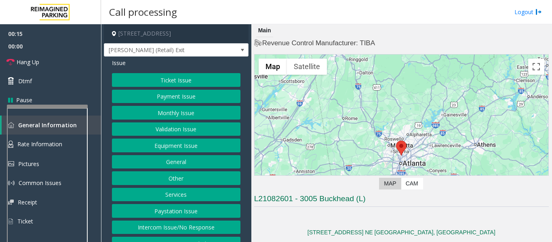
scroll to position [19, 0]
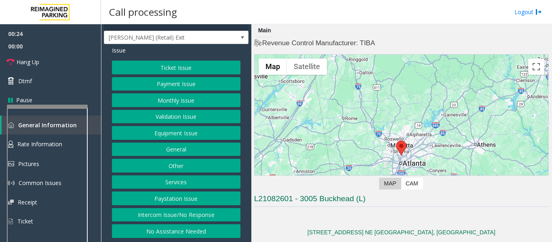
click at [202, 230] on button "No Assistance Needed" at bounding box center [176, 231] width 128 height 14
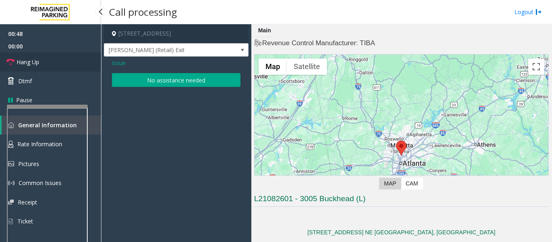
click at [17, 61] on span "Hang Up" at bounding box center [28, 62] width 23 height 8
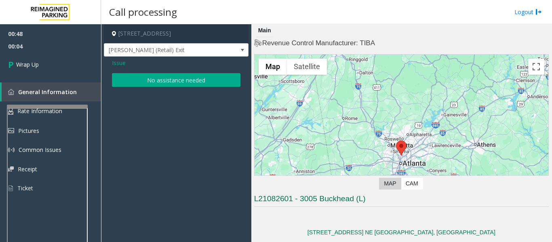
click at [123, 61] on span "Issue" at bounding box center [119, 63] width 14 height 8
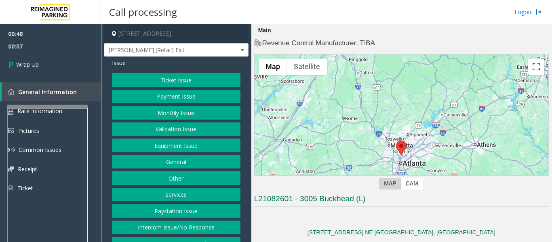
click at [187, 233] on button "Intercom Issue/No Response" at bounding box center [176, 228] width 128 height 14
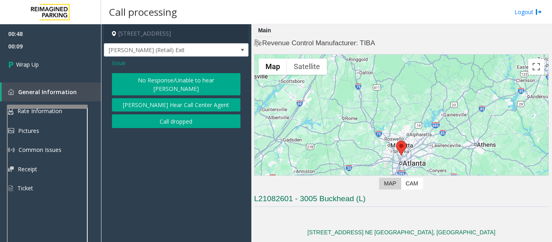
click at [174, 80] on button "No Response/Unable to hear [PERSON_NAME]" at bounding box center [176, 84] width 128 height 22
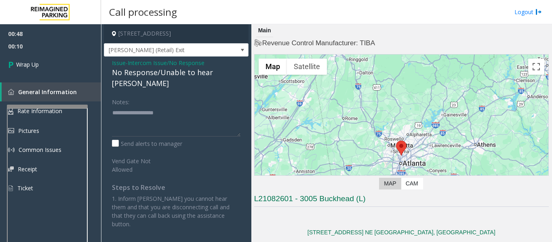
click at [191, 72] on div "No Response/Unable to hear [PERSON_NAME]" at bounding box center [176, 78] width 128 height 22
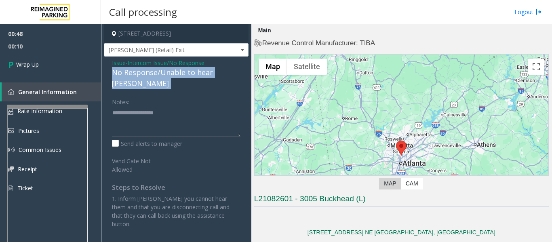
click at [191, 72] on div "No Response/Unable to hear [PERSON_NAME]" at bounding box center [176, 78] width 128 height 22
copy div "No Response/Unable to hear [PERSON_NAME]"
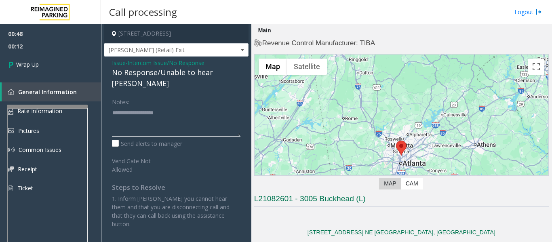
click at [142, 106] on textarea at bounding box center [176, 121] width 128 height 30
paste textarea "**********"
type textarea "**********"
